Goal: Information Seeking & Learning: Learn about a topic

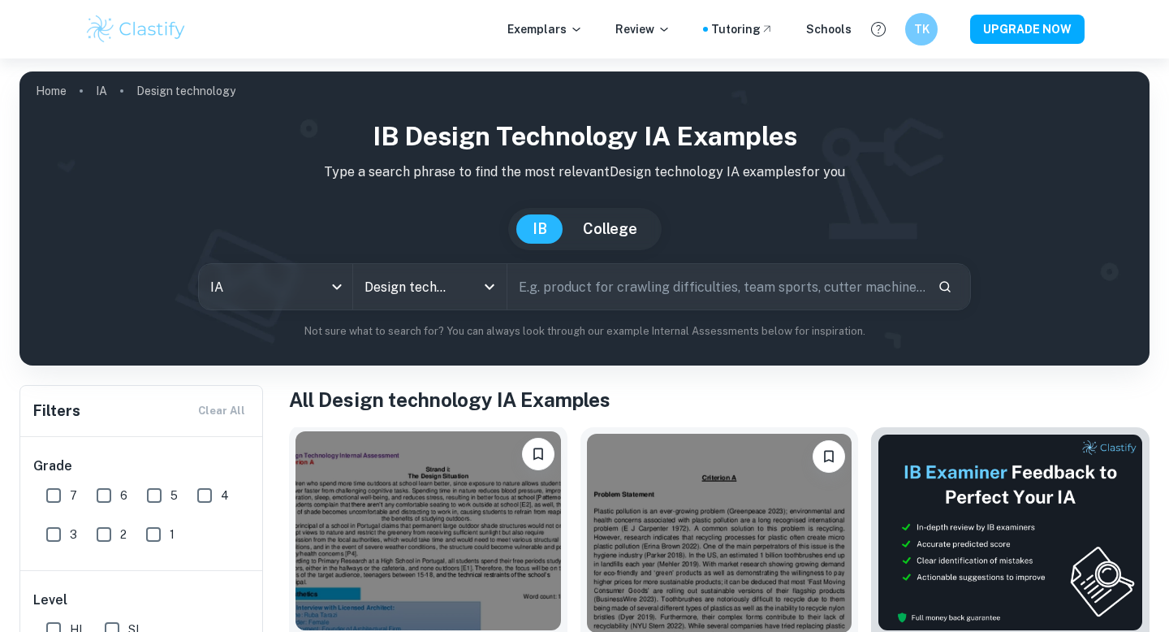
scroll to position [360, 0]
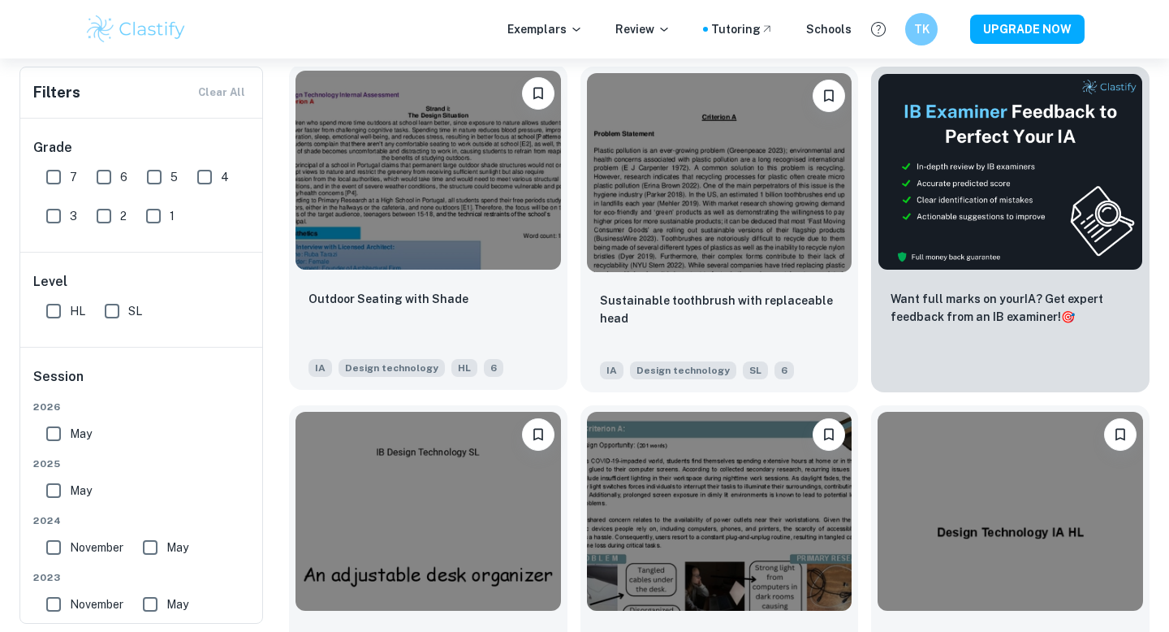
click at [499, 179] on img at bounding box center [428, 170] width 265 height 199
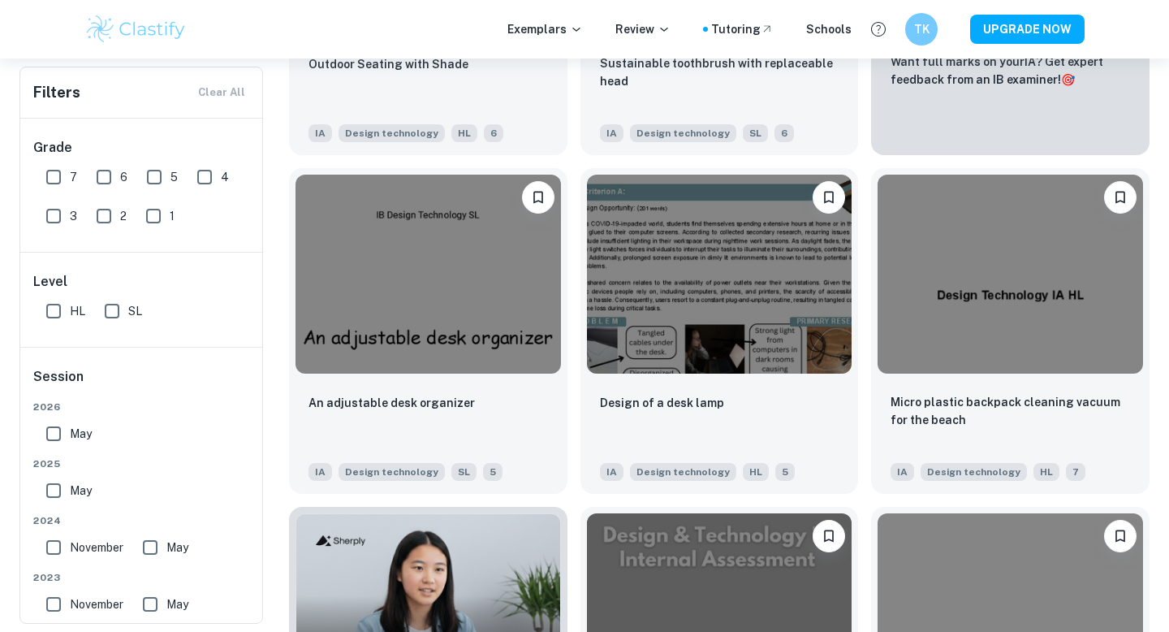
scroll to position [599, 0]
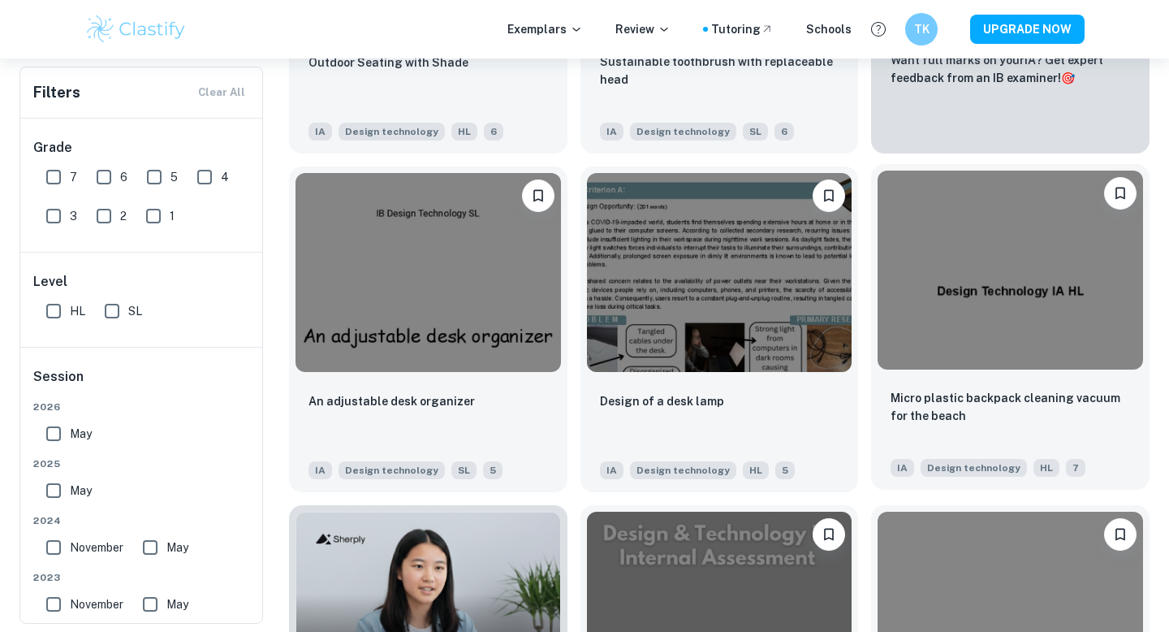
click at [1046, 242] on img at bounding box center [1010, 269] width 265 height 199
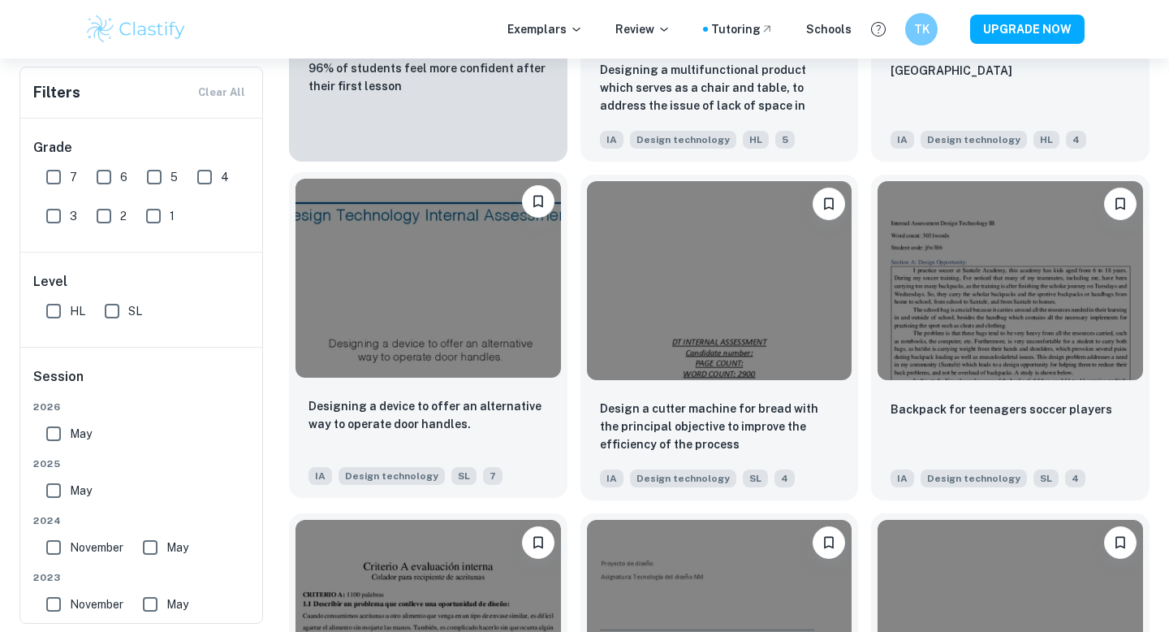
scroll to position [1269, 0]
click at [480, 294] on img at bounding box center [428, 277] width 265 height 199
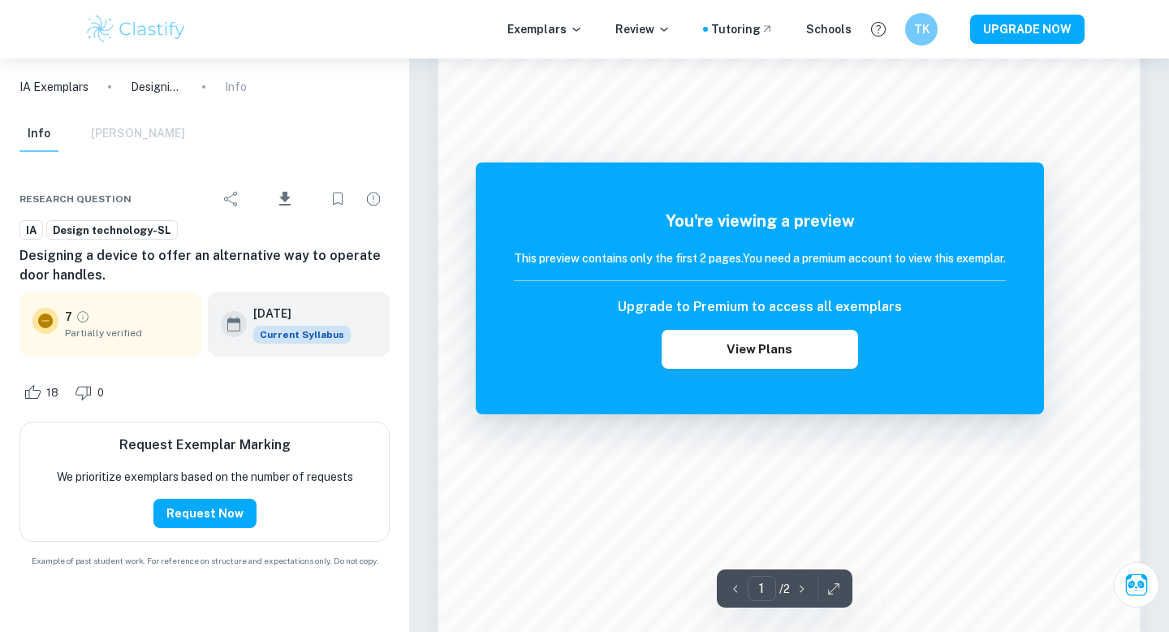
scroll to position [1077, 0]
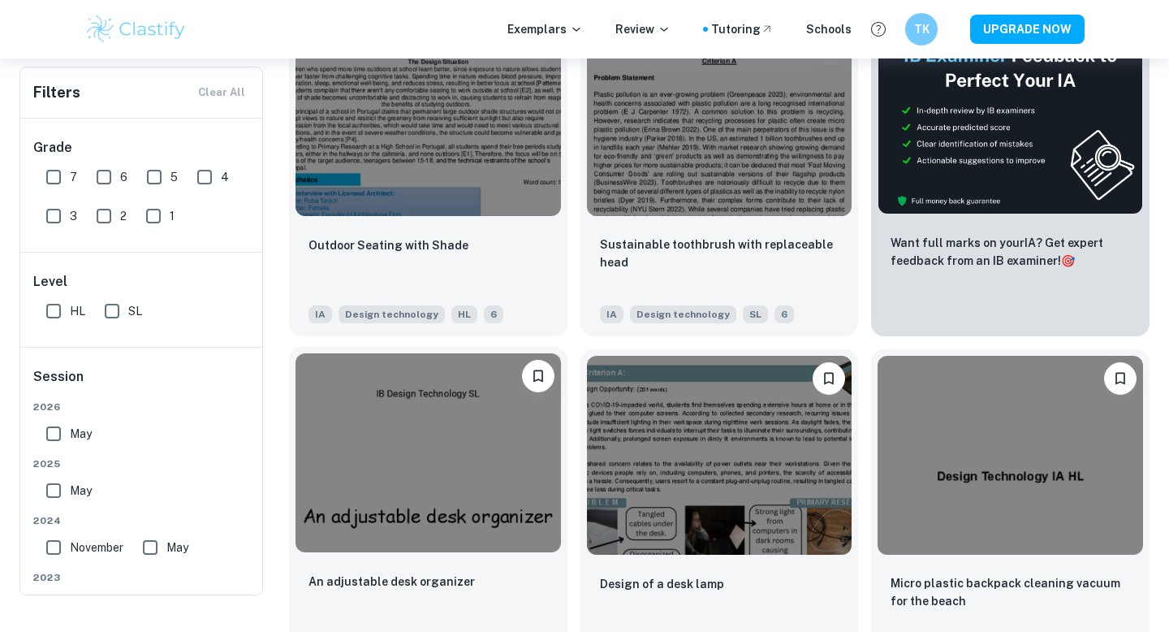
scroll to position [258, 0]
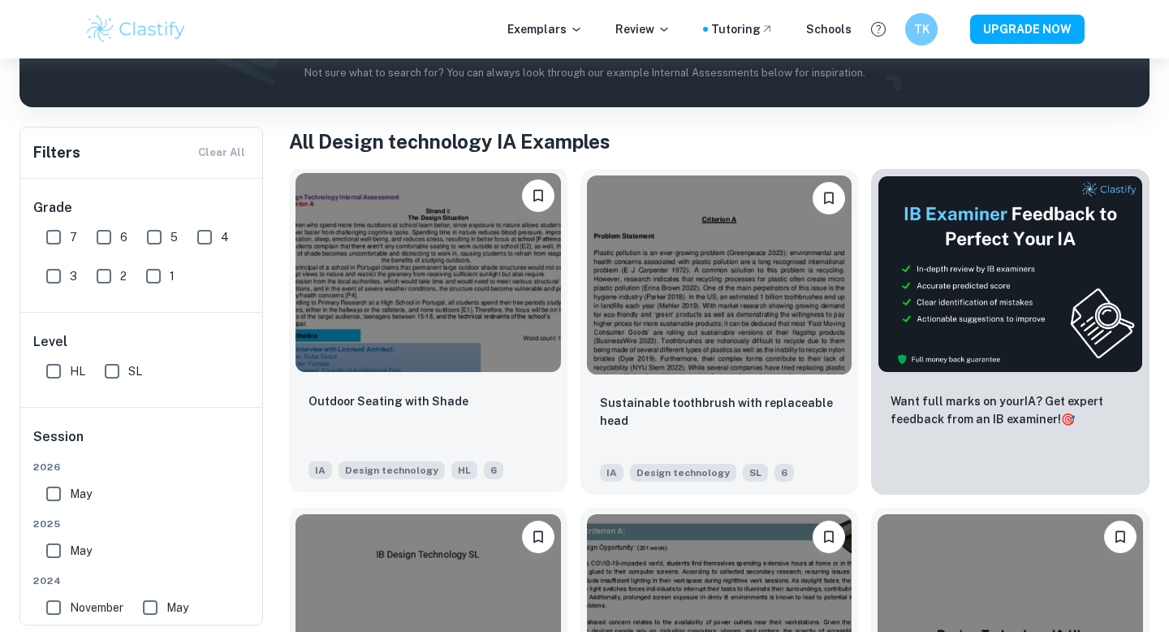
click at [438, 250] on img at bounding box center [428, 272] width 265 height 199
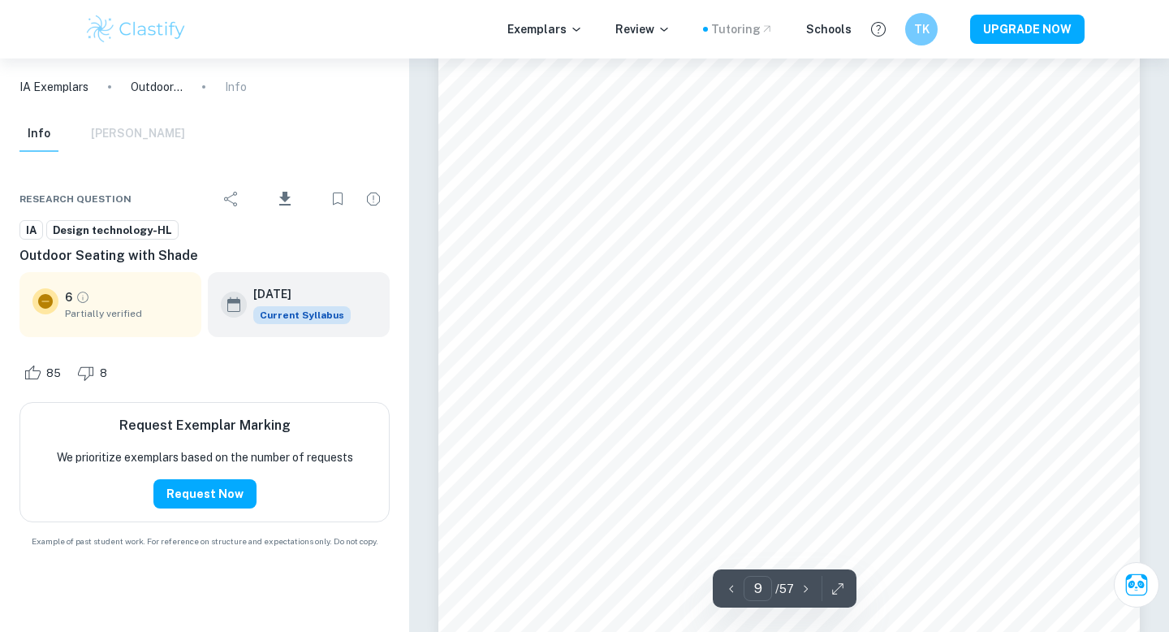
scroll to position [8767, 0]
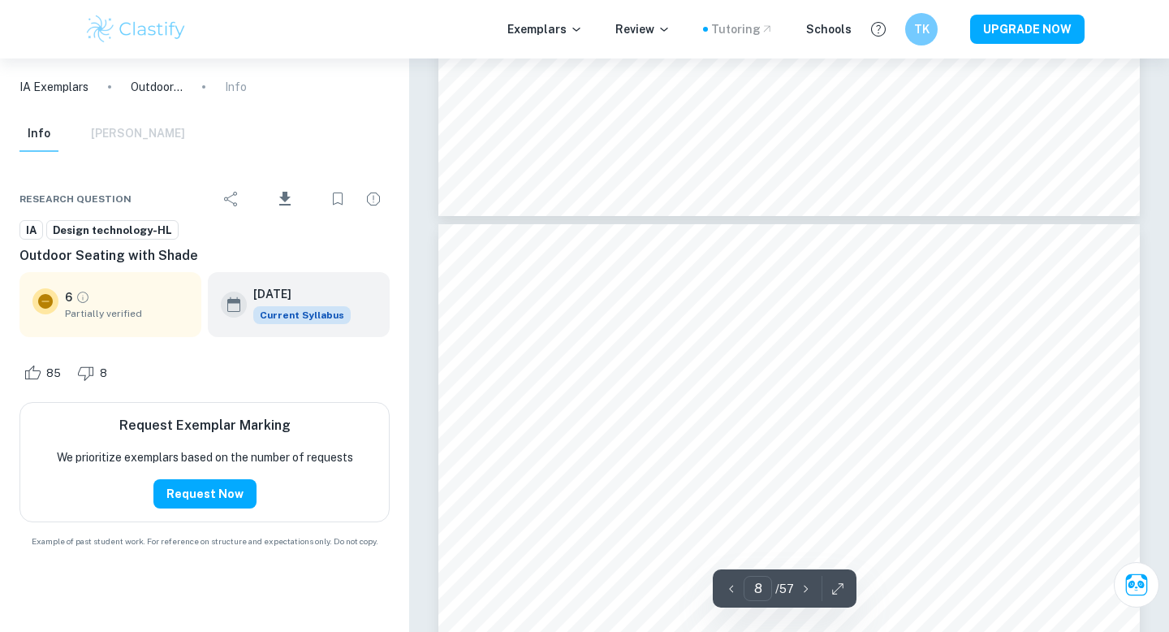
type input "7"
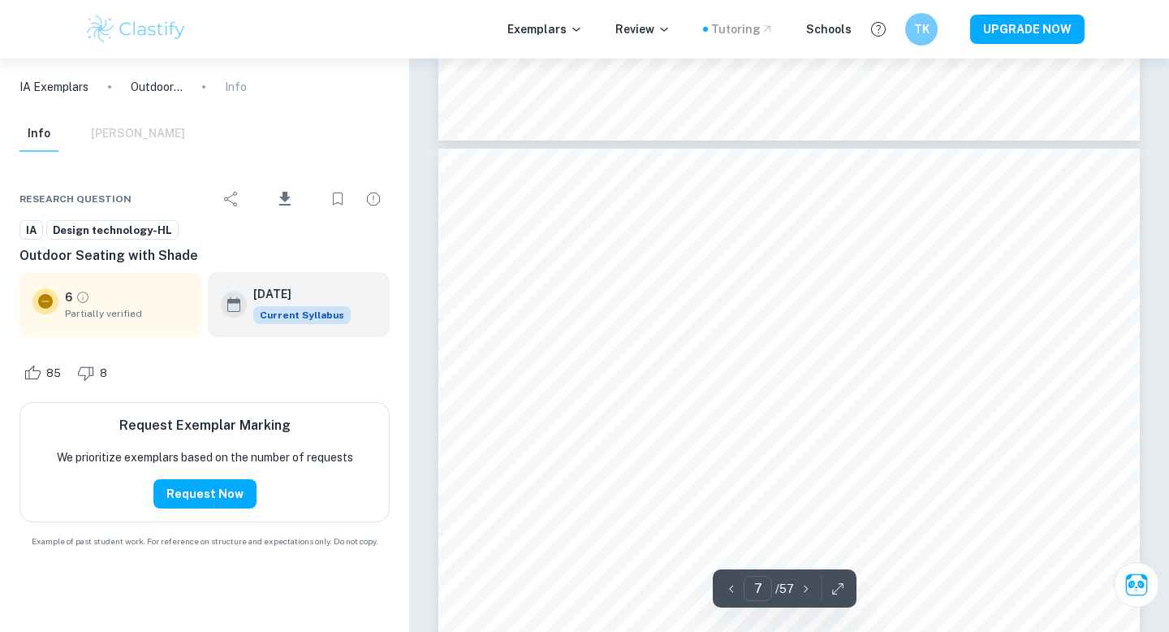
scroll to position [6159, 0]
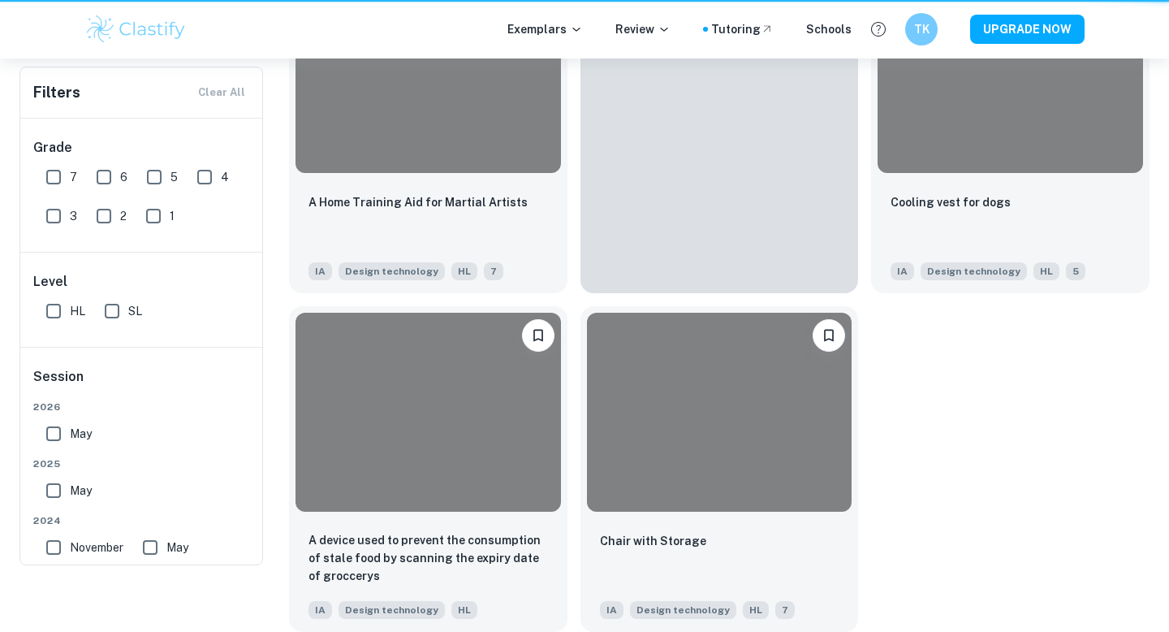
scroll to position [258, 0]
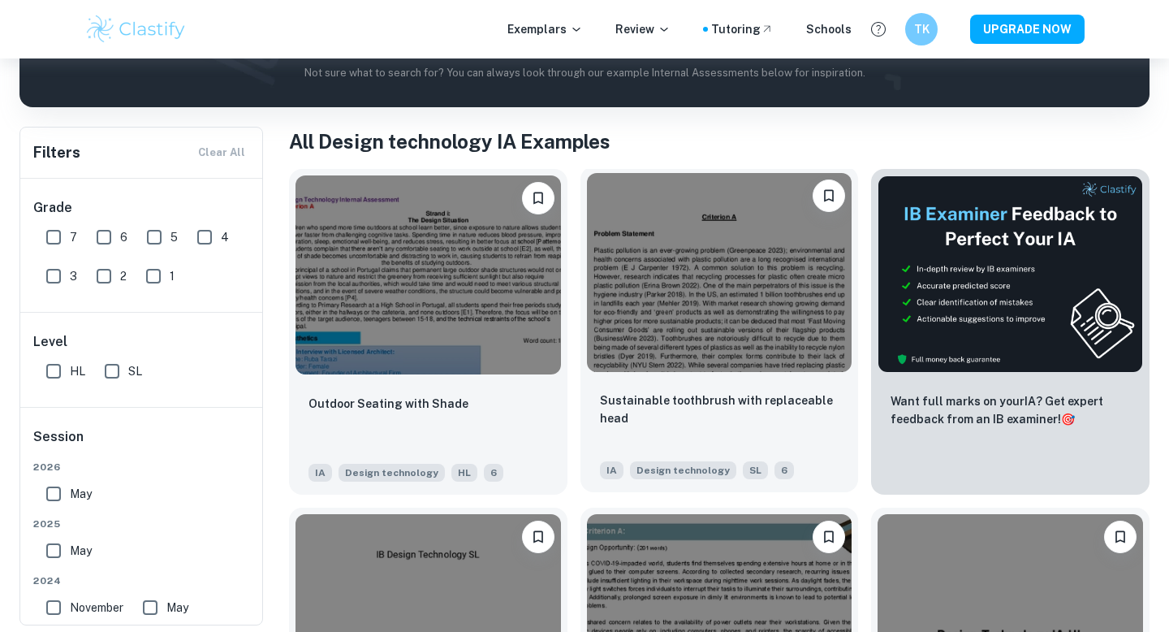
click at [837, 321] on img at bounding box center [719, 272] width 265 height 199
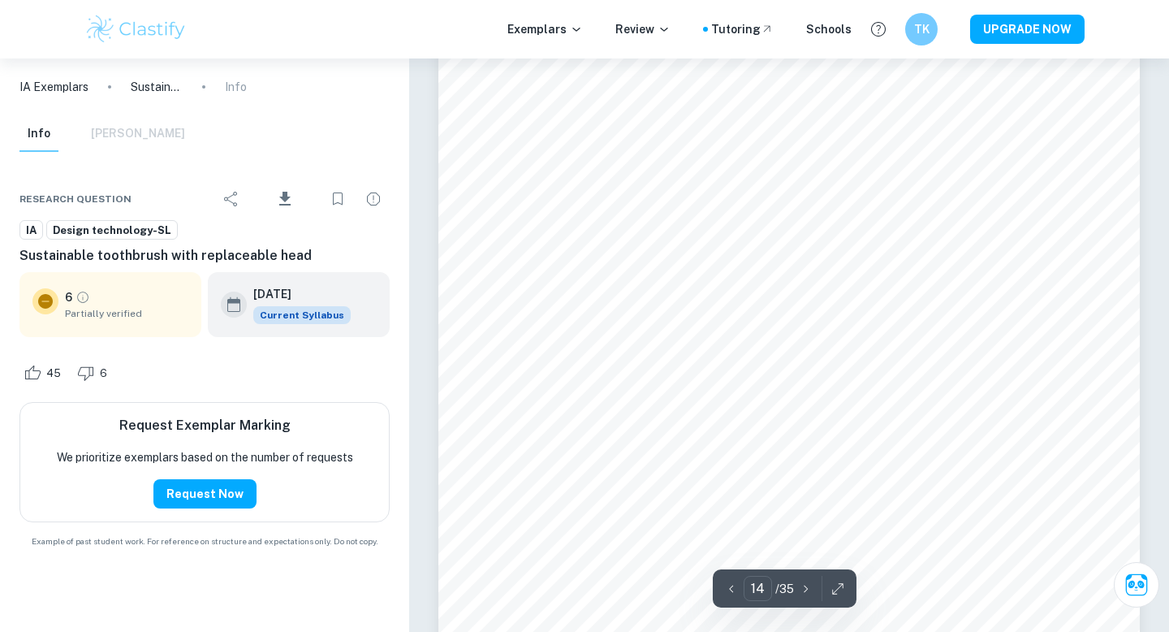
scroll to position [13520, 0]
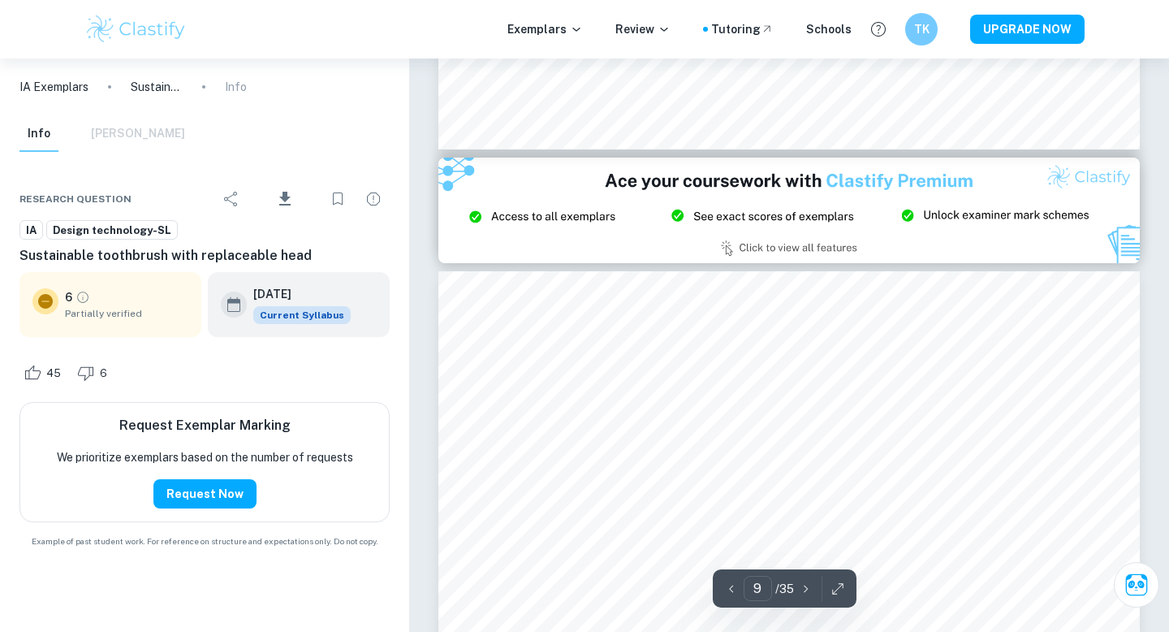
type input "8"
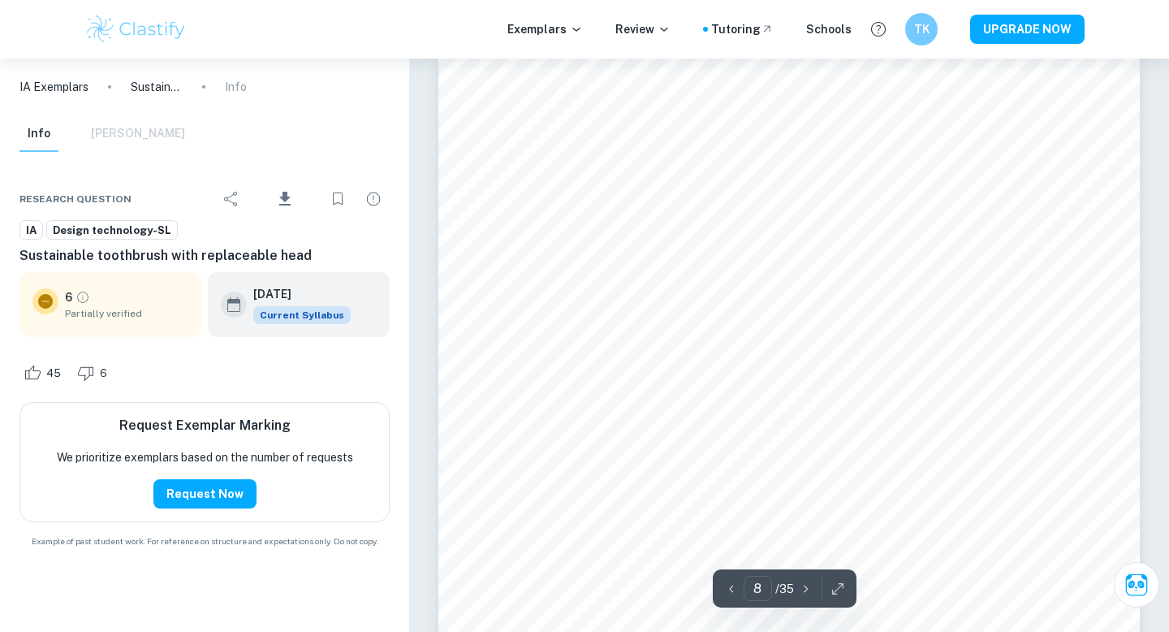
scroll to position [7364, 0]
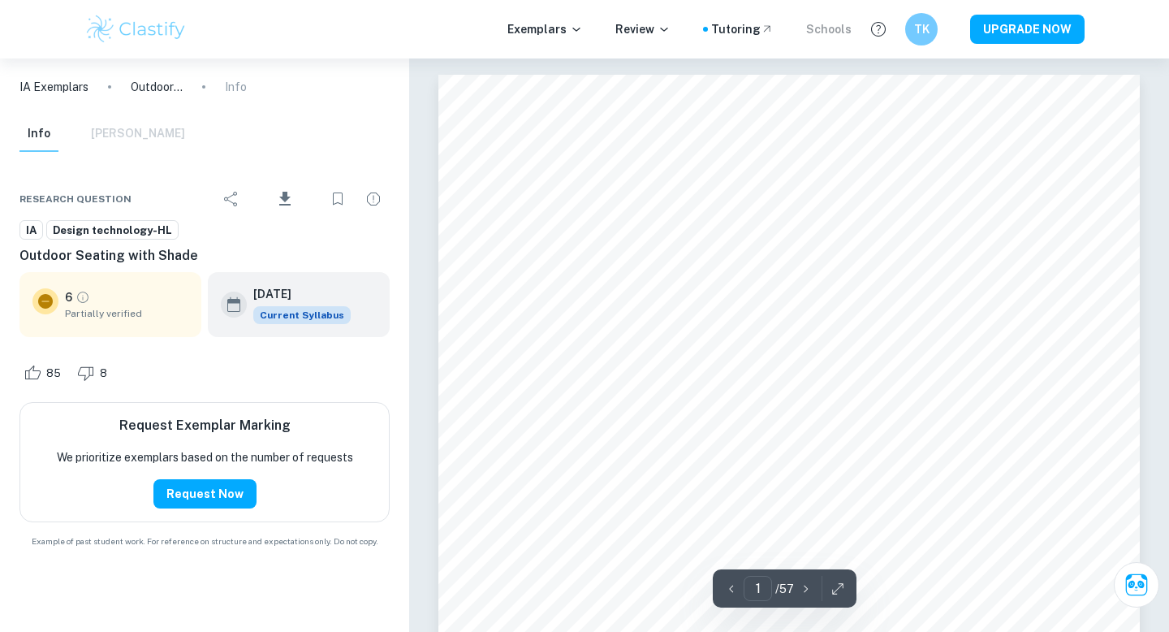
scroll to position [149, 0]
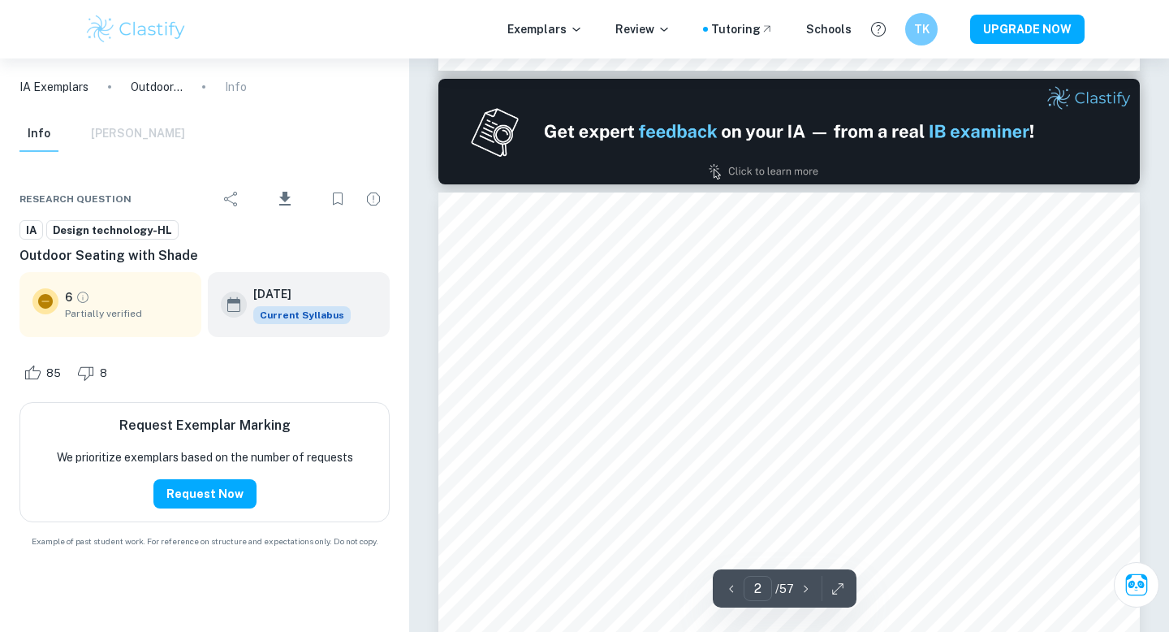
type input "1"
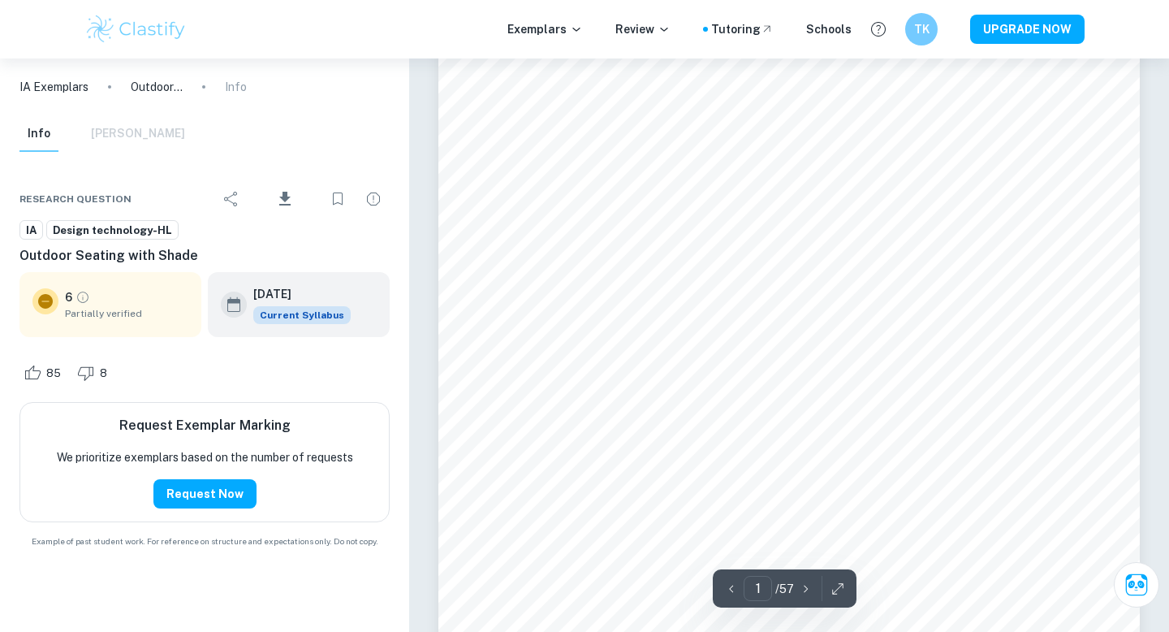
scroll to position [0, 0]
